Goal: Information Seeking & Learning: Learn about a topic

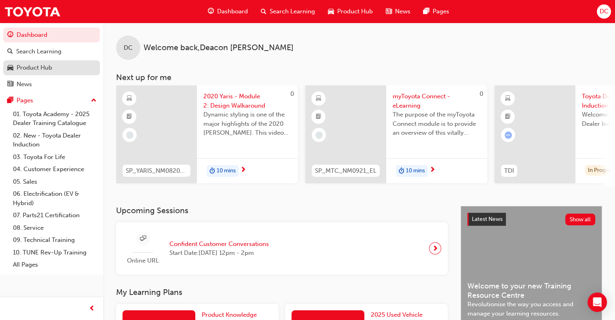
click at [38, 63] on div "Product Hub" at bounding box center [35, 67] width 36 height 9
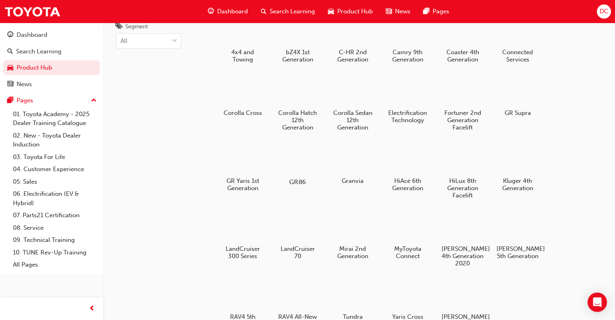
scroll to position [162, 0]
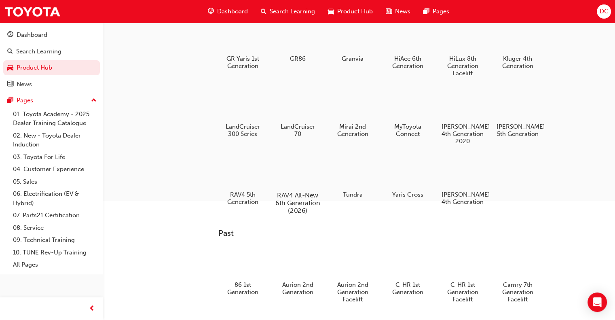
click at [296, 174] on div at bounding box center [297, 172] width 45 height 32
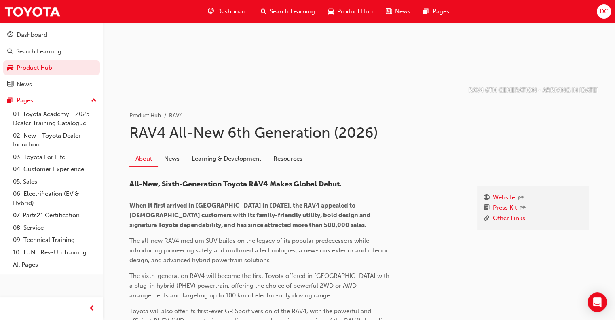
scroll to position [84, 0]
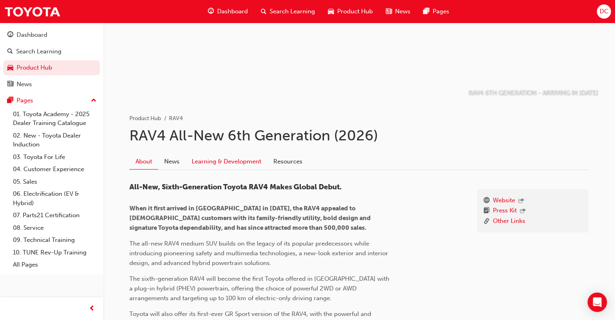
click at [229, 158] on link "Learning & Development" at bounding box center [227, 161] width 82 height 15
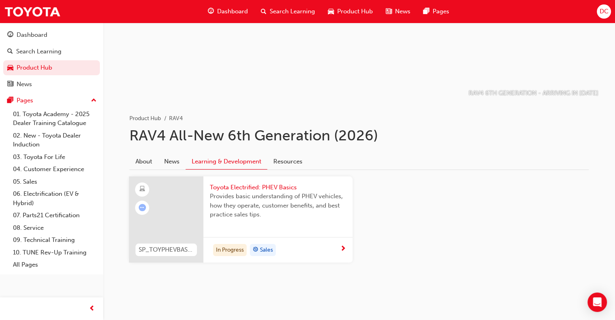
scroll to position [84, 0]
click at [184, 162] on link "News" at bounding box center [171, 160] width 27 height 15
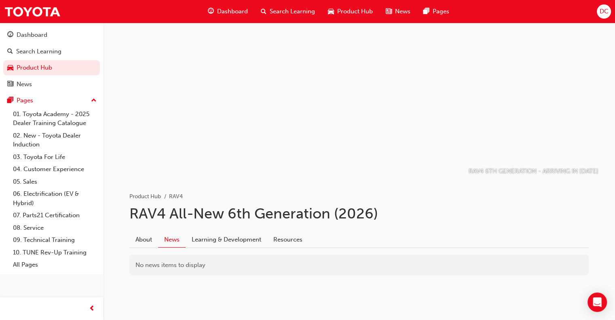
scroll to position [6, 0]
click at [296, 242] on link "Resources" at bounding box center [287, 238] width 41 height 15
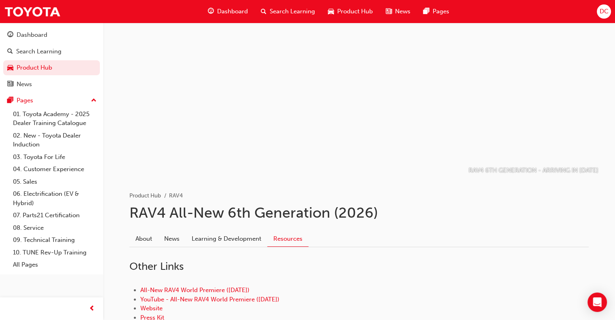
scroll to position [67, 0]
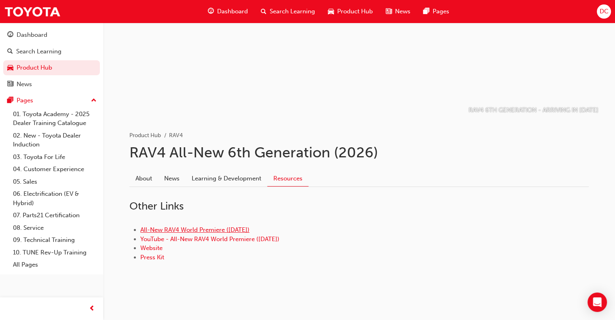
click at [210, 231] on link "All-New RAV4 World Premiere ([DATE])" at bounding box center [194, 229] width 109 height 7
click at [150, 249] on link "Website" at bounding box center [151, 247] width 22 height 7
